Goal: Entertainment & Leisure: Consume media (video, audio)

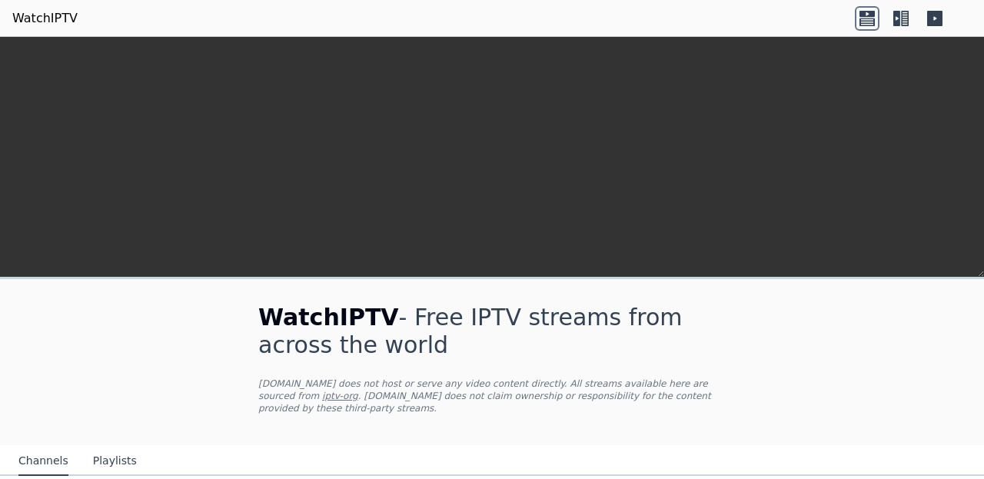
scroll to position [374, 0]
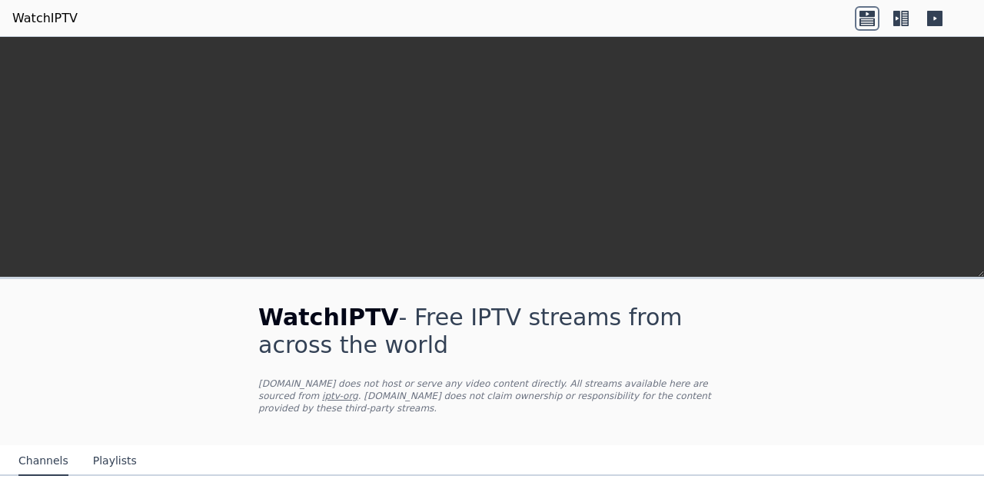
scroll to position [262, 0]
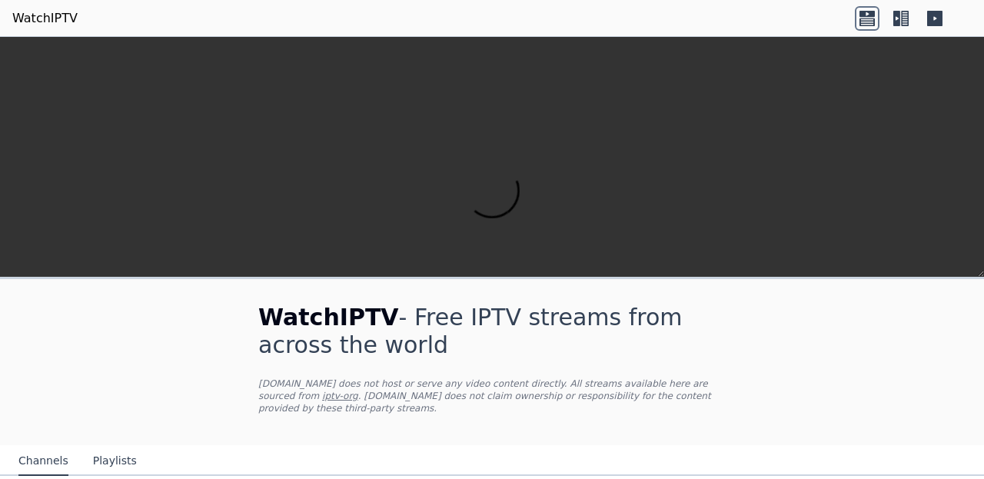
scroll to position [669, 0]
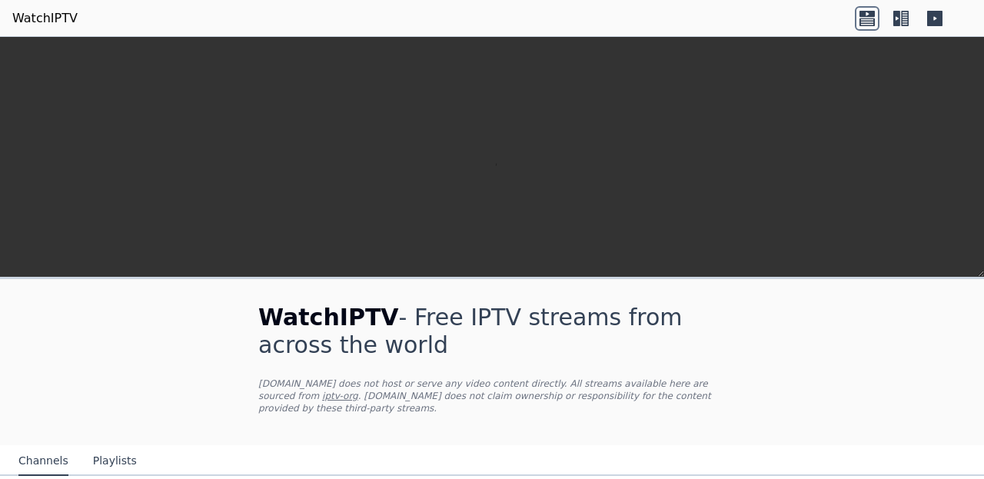
scroll to position [674, 0]
